Goal: Navigation & Orientation: Find specific page/section

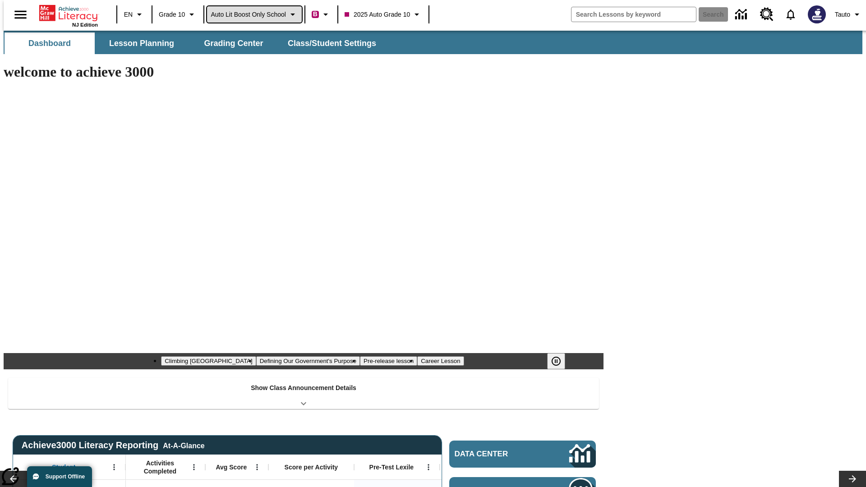
click at [254, 14] on span "Auto Lit Boost only School" at bounding box center [248, 14] width 75 height 9
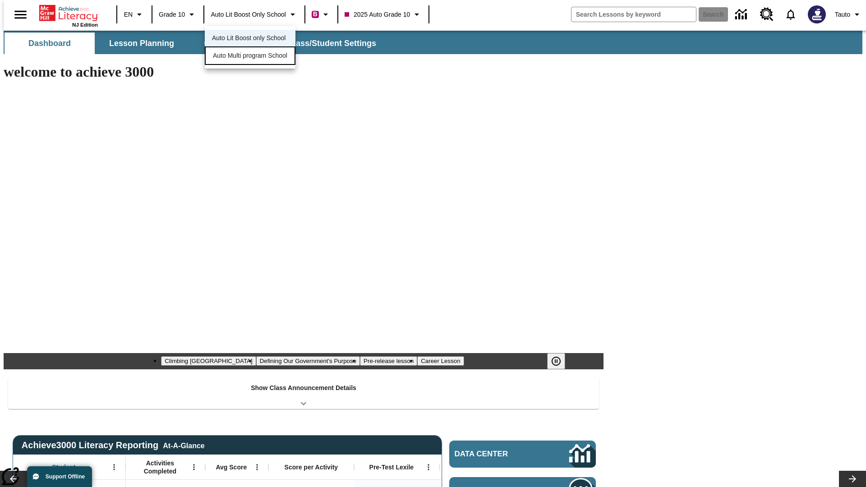
click at [253, 56] on span "Auto Multi program School" at bounding box center [250, 55] width 74 height 9
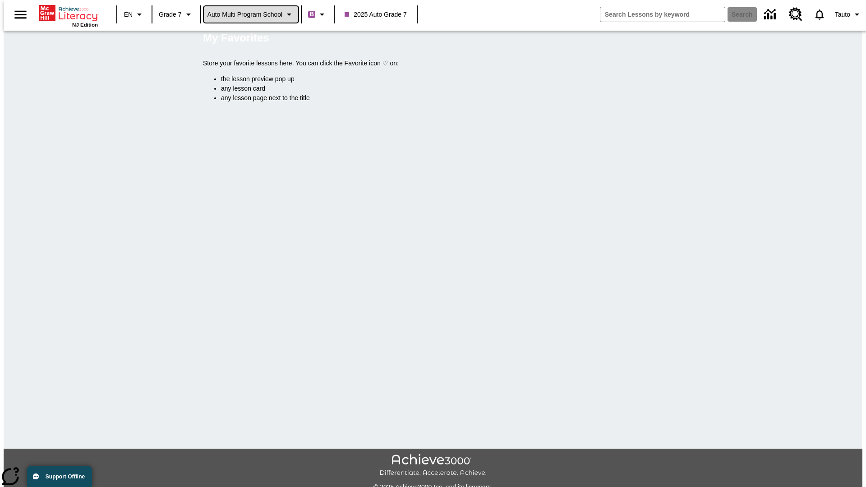
click at [251, 14] on span "Auto Multi program School" at bounding box center [245, 14] width 75 height 9
click at [248, 39] on span "Auto Lit Boost only School" at bounding box center [245, 37] width 74 height 9
